Goal: Check status: Check status

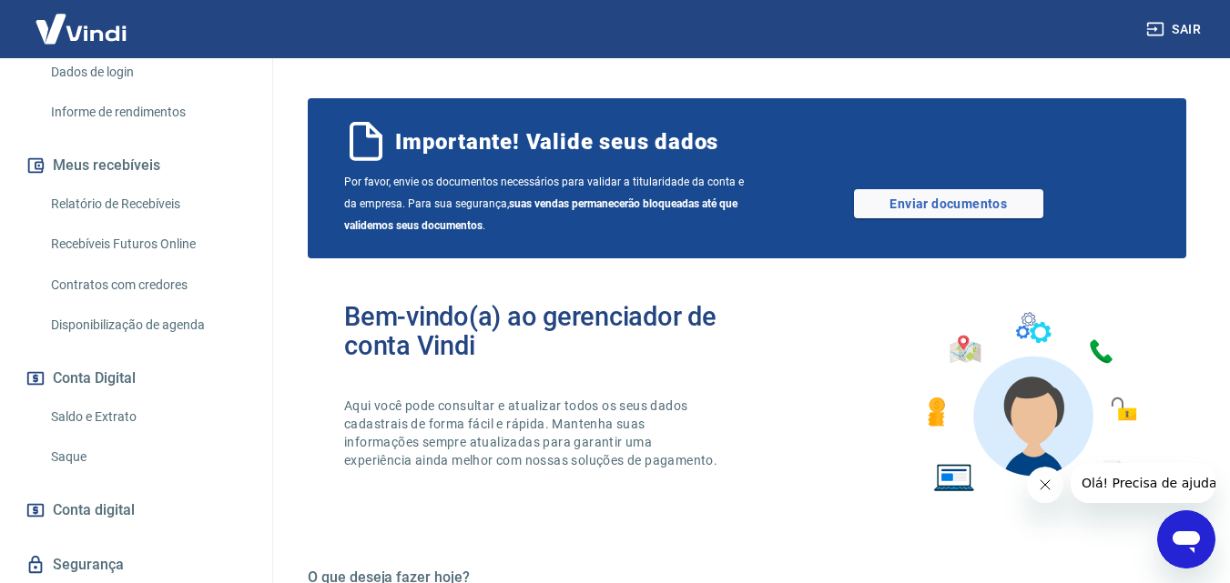
scroll to position [364, 0]
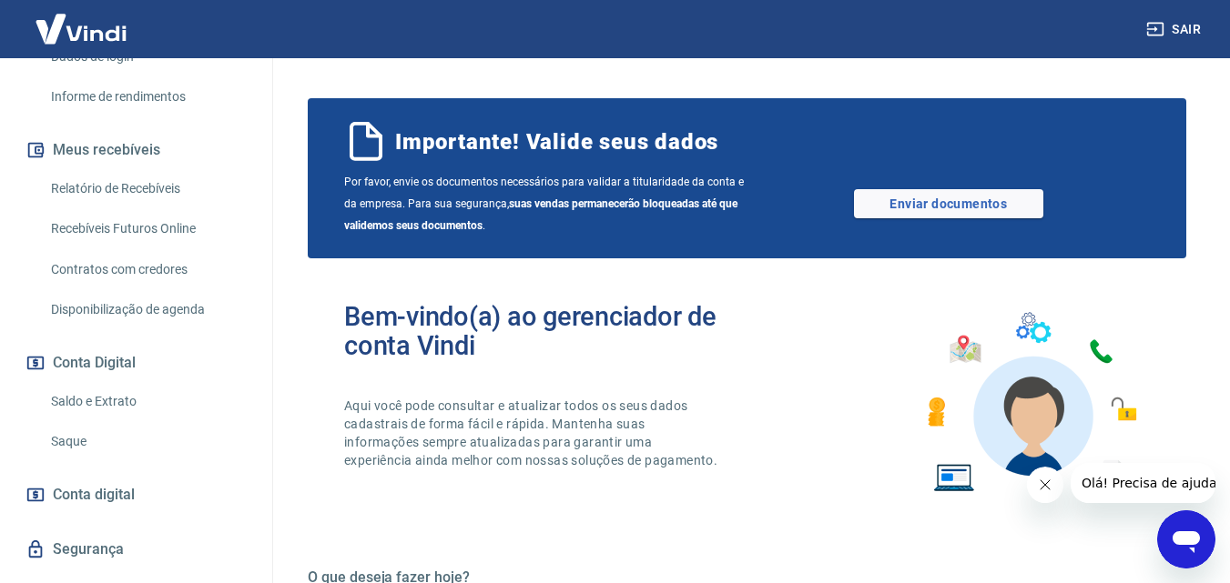
click at [109, 389] on link "Saldo e Extrato" at bounding box center [147, 401] width 207 height 37
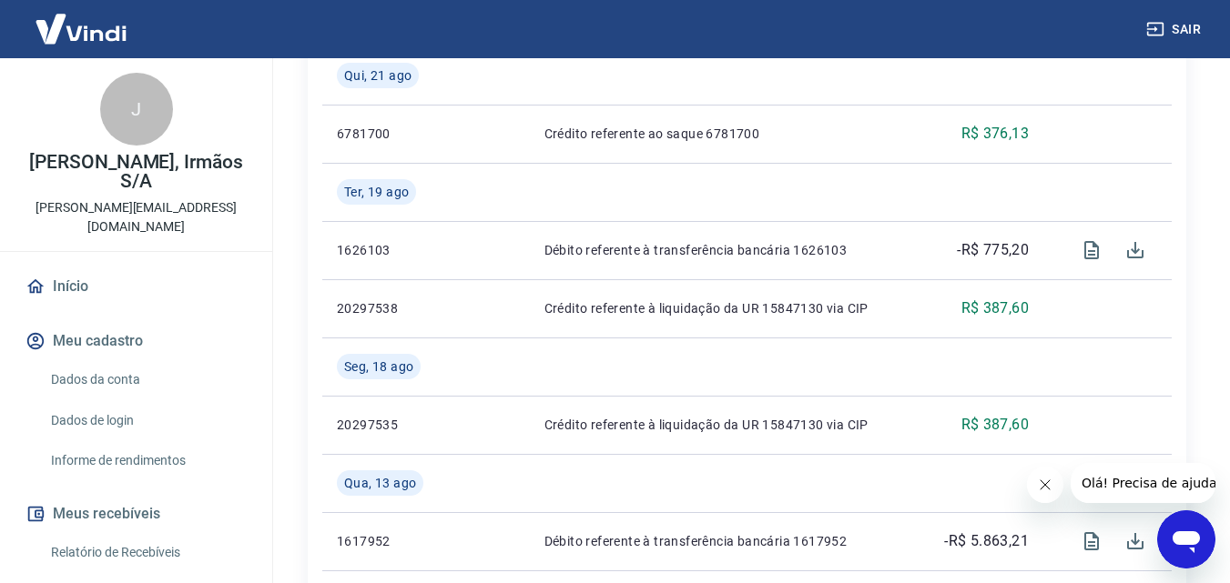
click at [99, 284] on link "Início" at bounding box center [136, 287] width 228 height 40
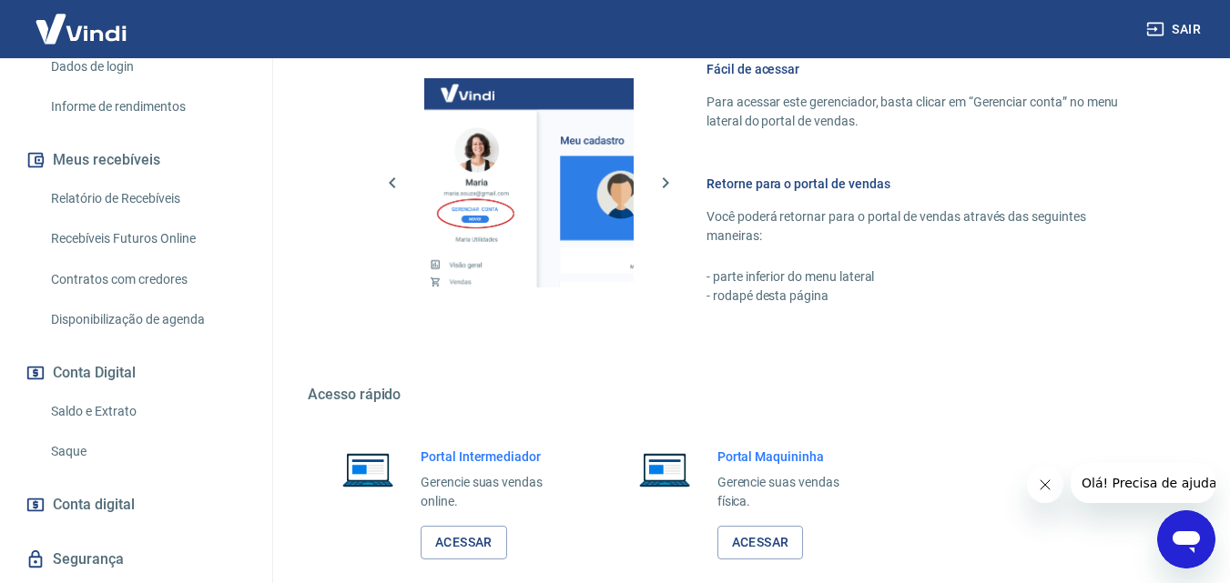
scroll to position [386, 0]
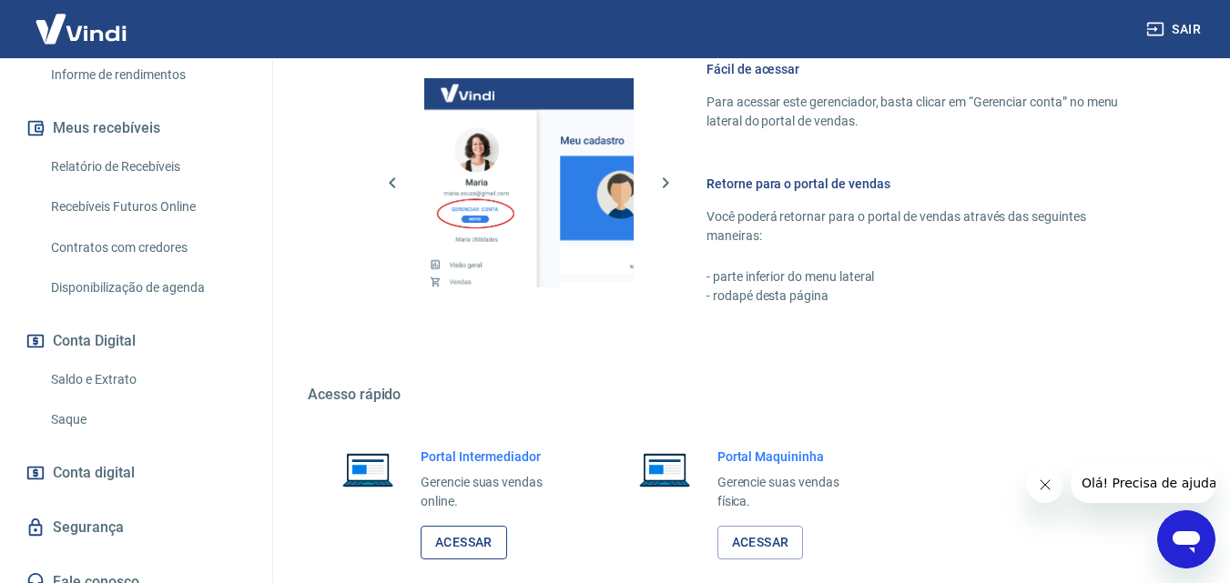
click at [494, 548] on link "Acessar" at bounding box center [463, 543] width 86 height 34
